Goal: Information Seeking & Learning: Understand process/instructions

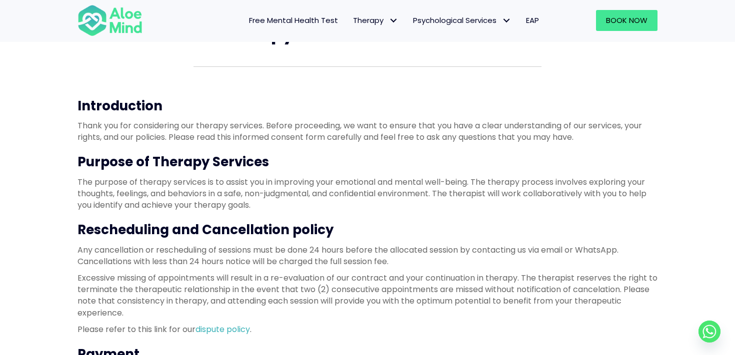
scroll to position [66, 0]
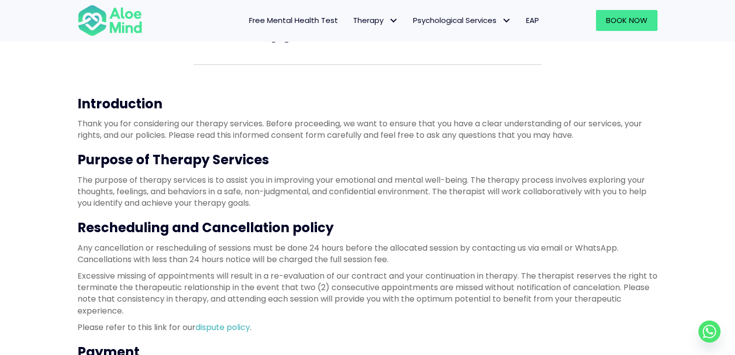
click at [304, 188] on p "The purpose of therapy services is to assist you in improving your emotional an…" at bounding box center [367, 191] width 580 height 35
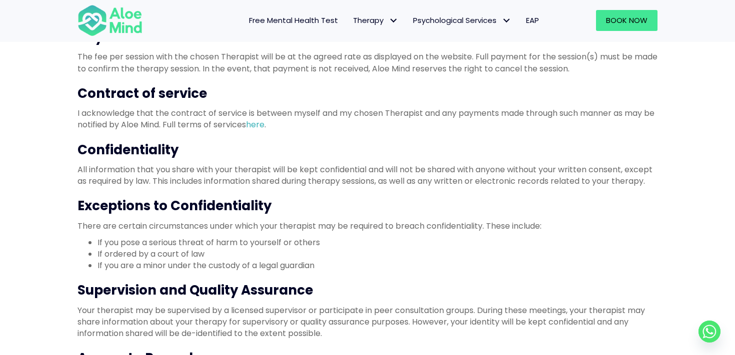
scroll to position [388, 0]
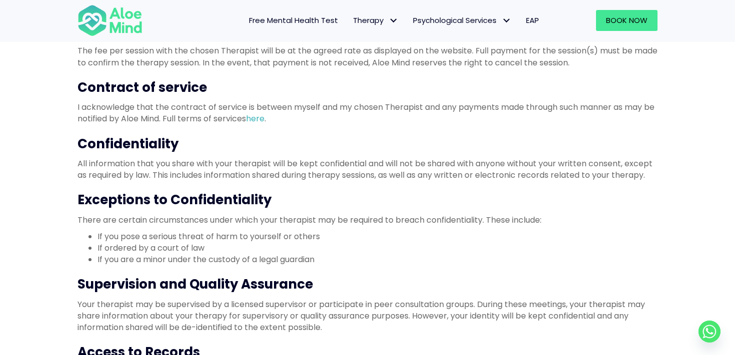
click at [270, 166] on p "All information that you share with your therapist will be kept confidential an…" at bounding box center [367, 169] width 580 height 23
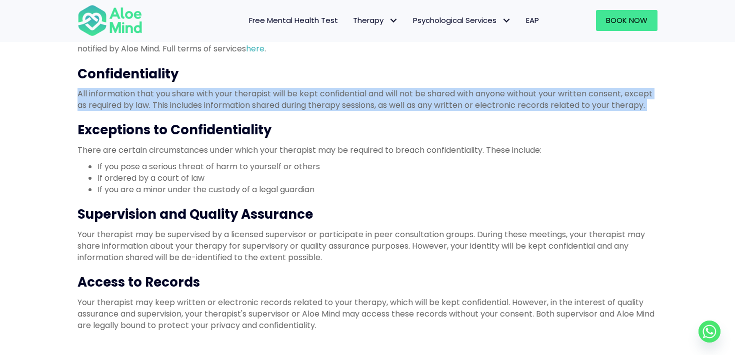
scroll to position [461, 0]
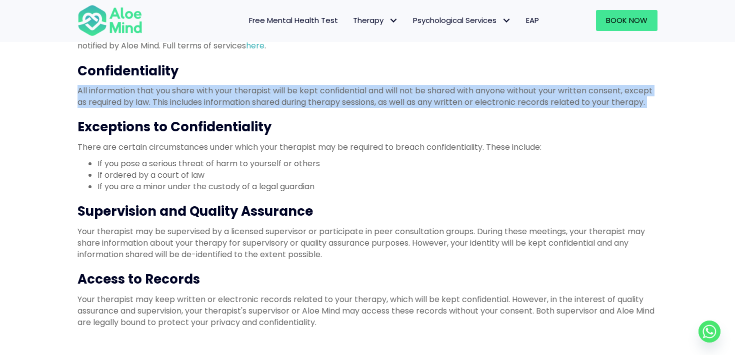
click at [264, 245] on p "Your therapist may be supervised by a licensed supervisor or participate in pee…" at bounding box center [367, 243] width 580 height 35
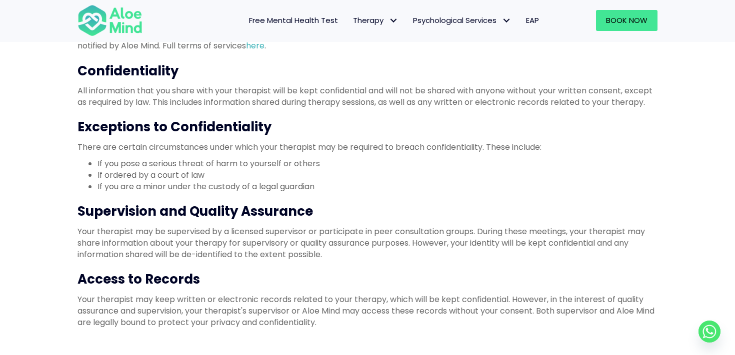
click at [264, 245] on p "Your therapist may be supervised by a licensed supervisor or participate in pee…" at bounding box center [367, 243] width 580 height 35
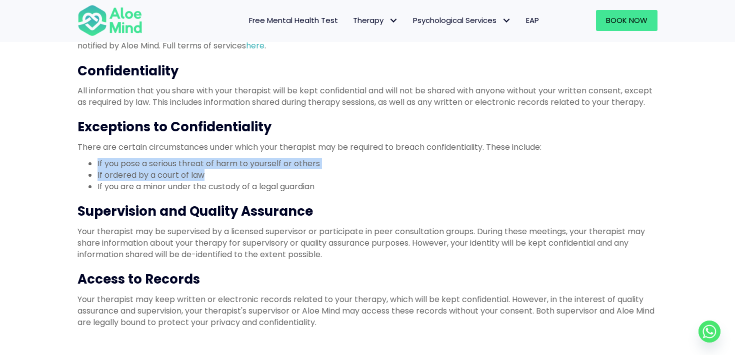
drag, startPoint x: 205, startPoint y: 176, endPoint x: 94, endPoint y: 165, distance: 111.0
click at [94, 165] on ul "If you pose a serious threat of harm to yourself or others If ordered by a cour…" at bounding box center [367, 175] width 580 height 35
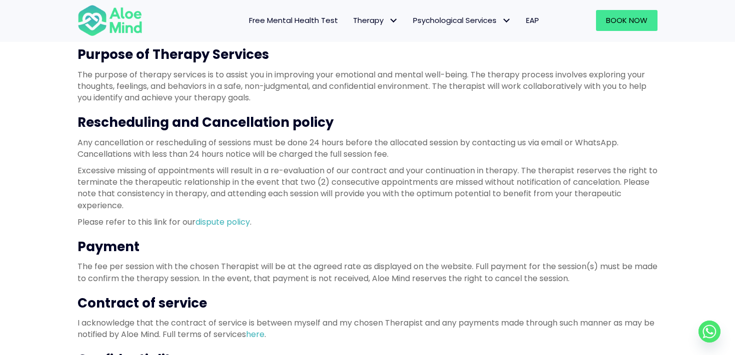
scroll to position [162, 0]
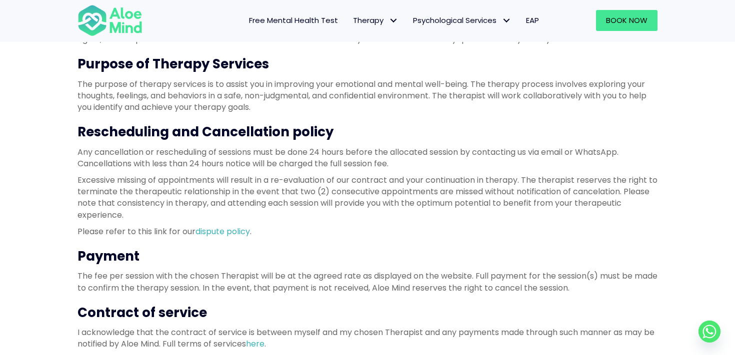
click at [135, 136] on h3 "Rescheduling and Cancellation policy" at bounding box center [367, 132] width 580 height 18
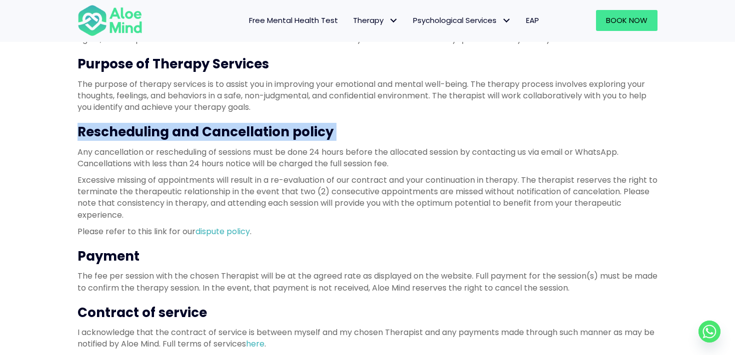
click at [135, 136] on h3 "Rescheduling and Cancellation policy" at bounding box center [367, 132] width 580 height 18
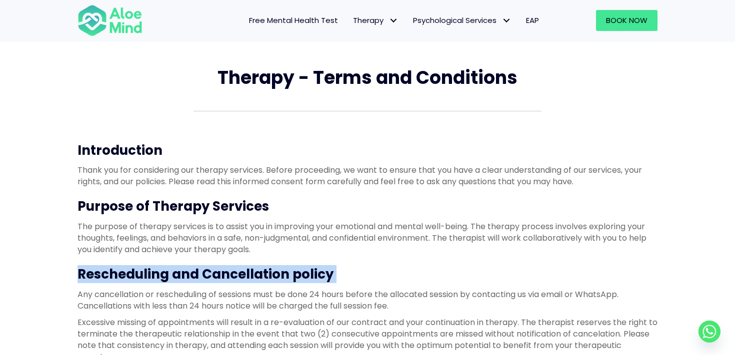
scroll to position [17, 0]
